Goal: Entertainment & Leisure: Consume media (video, audio)

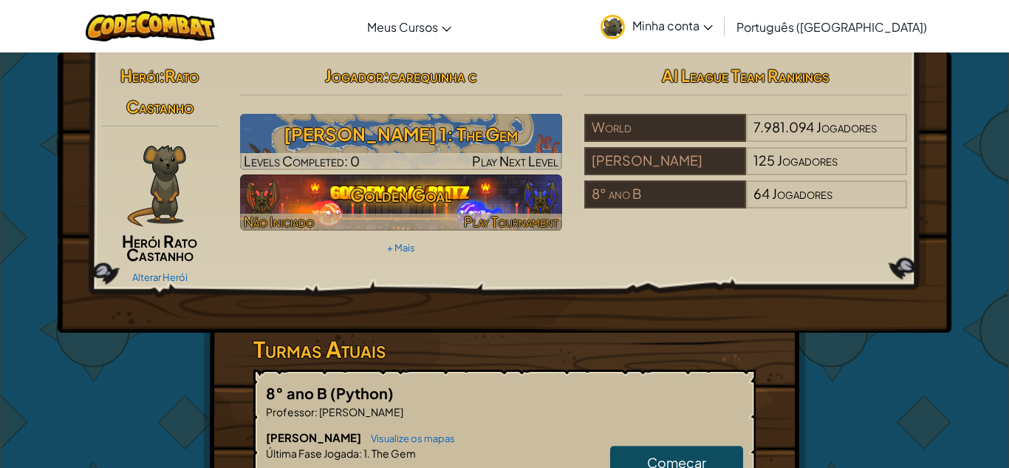
click at [417, 185] on h3 "Golden Goal" at bounding box center [401, 194] width 323 height 33
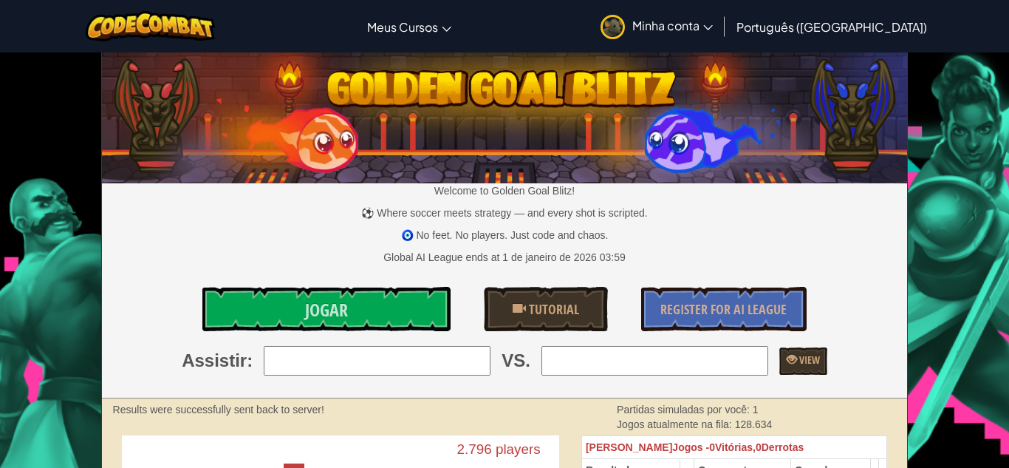
scroll to position [4, 0]
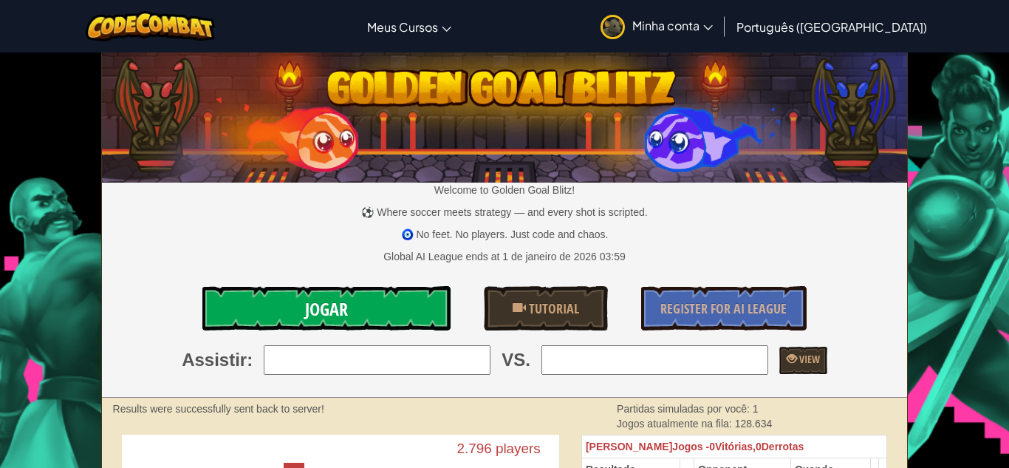
click at [417, 313] on link "Jogar" at bounding box center [326, 308] width 248 height 44
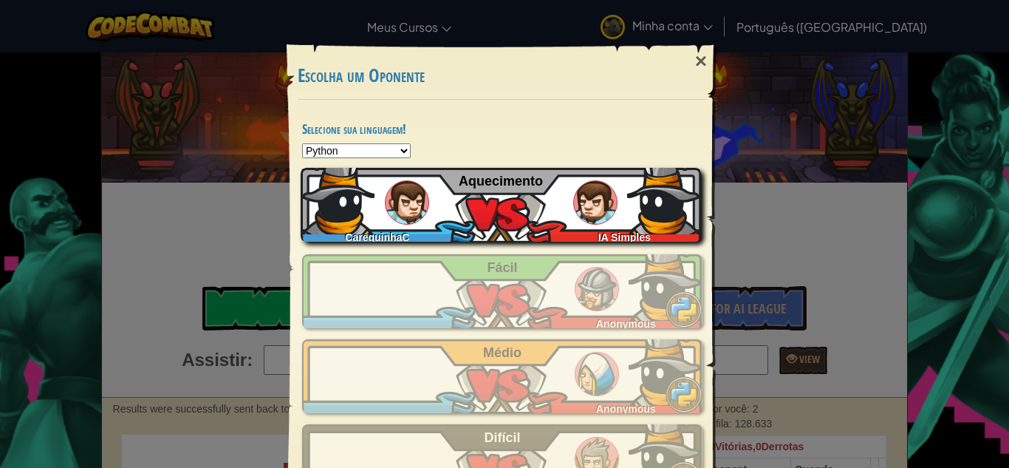
click at [623, 197] on div "CarequinhaC IA Simples Aquecimento" at bounding box center [501, 205] width 401 height 74
